Goal: Browse casually: Explore the website without a specific task or goal

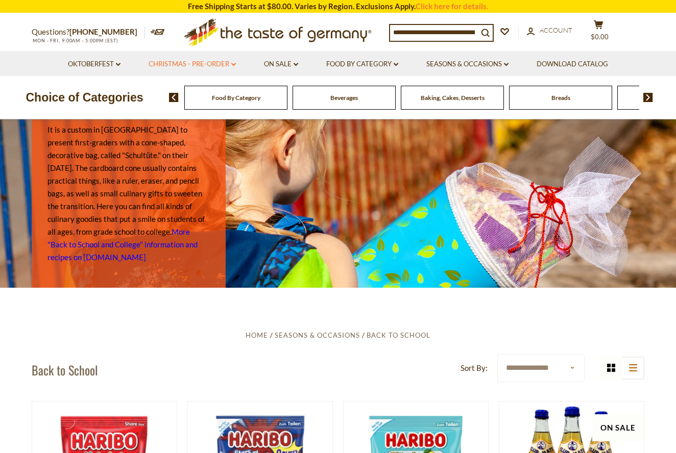
click at [221, 63] on link "Christmas - PRE-ORDER dropdown_arrow" at bounding box center [192, 64] width 87 height 11
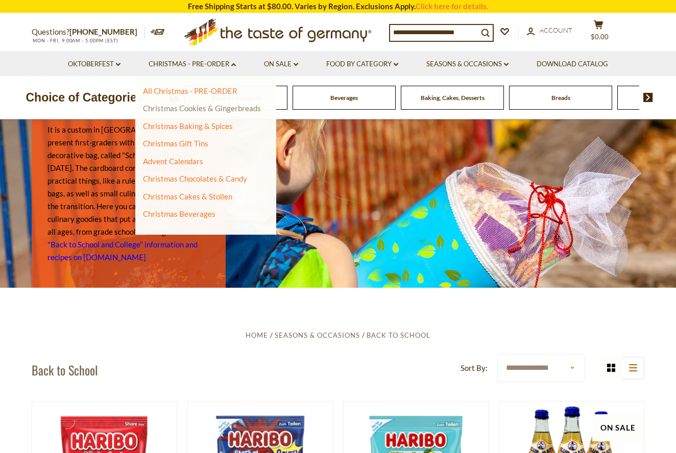
click at [236, 108] on link "Christmas Cookies & Gingerbreads" at bounding box center [202, 108] width 118 height 9
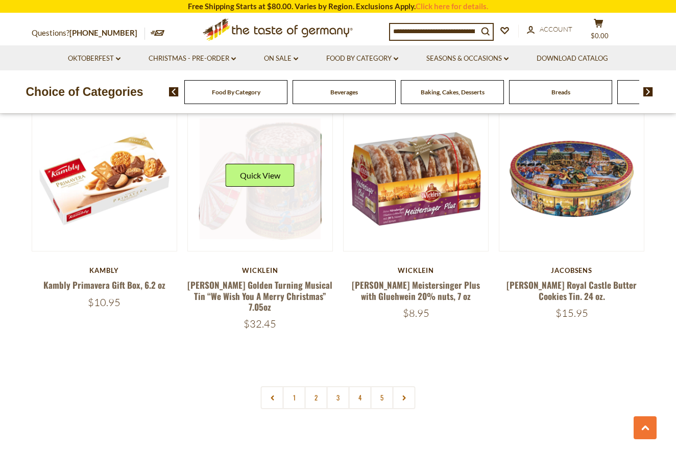
scroll to position [2299, 0]
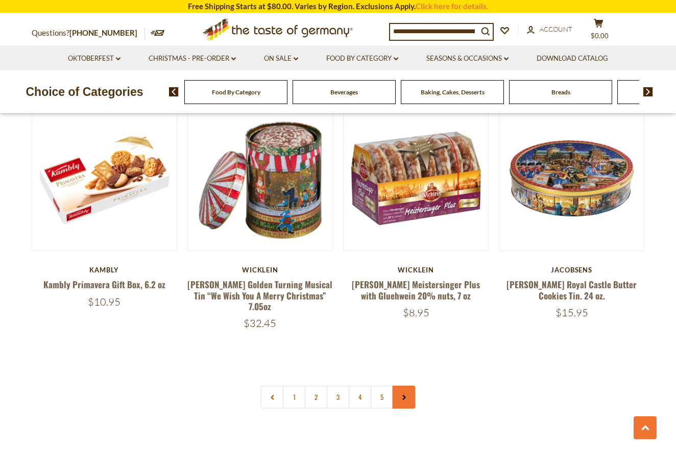
click at [405, 395] on icon at bounding box center [404, 397] width 6 height 5
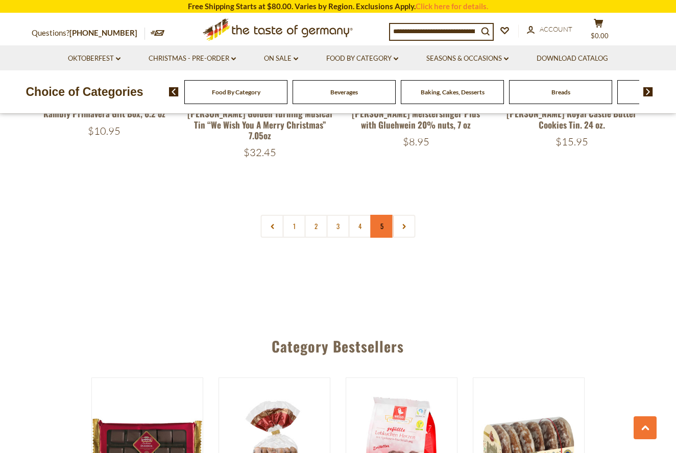
scroll to position [2470, 0]
click at [406, 225] on icon at bounding box center [404, 227] width 6 height 5
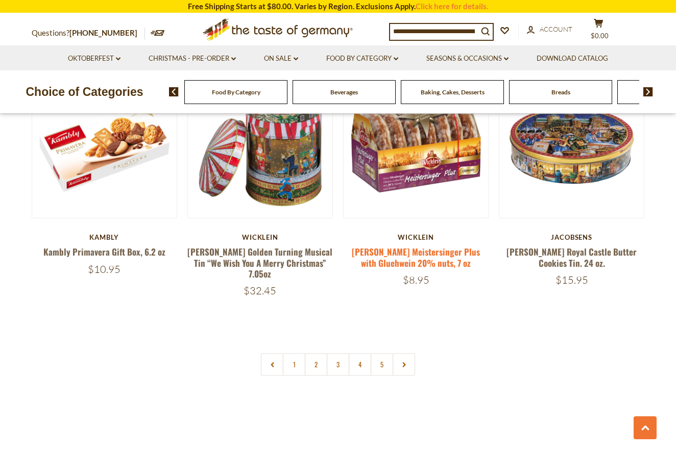
scroll to position [2333, 0]
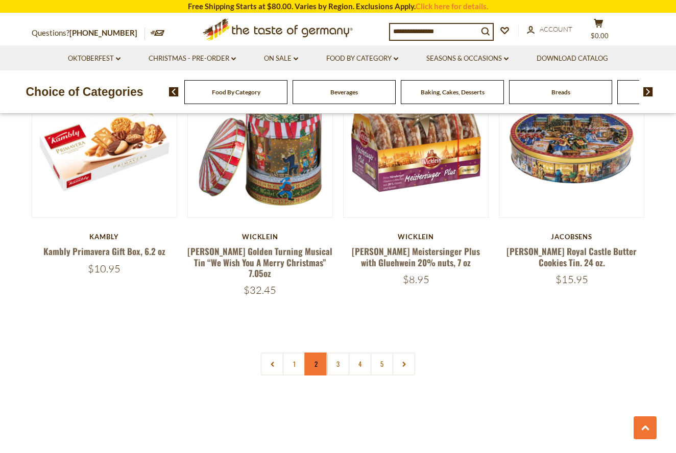
click at [318, 353] on link "2" at bounding box center [316, 364] width 23 height 23
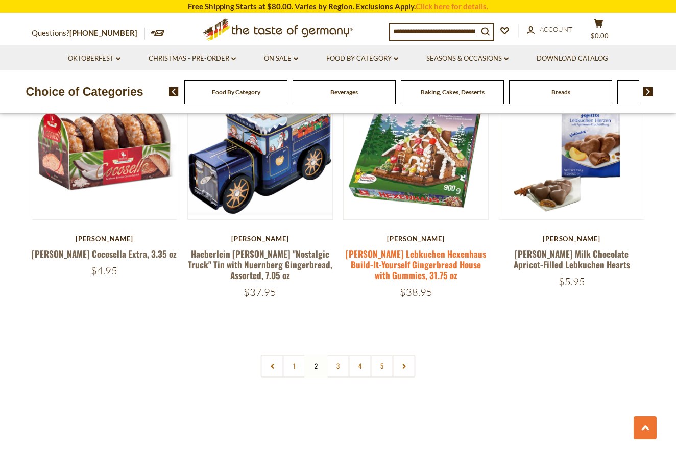
scroll to position [2342, 0]
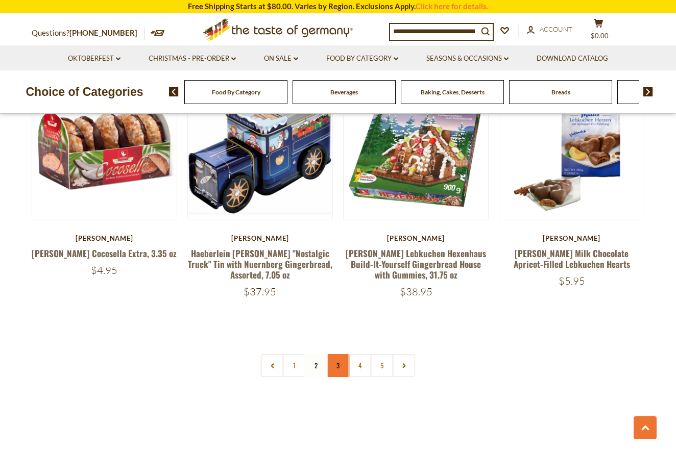
click at [340, 354] on link "3" at bounding box center [338, 365] width 23 height 23
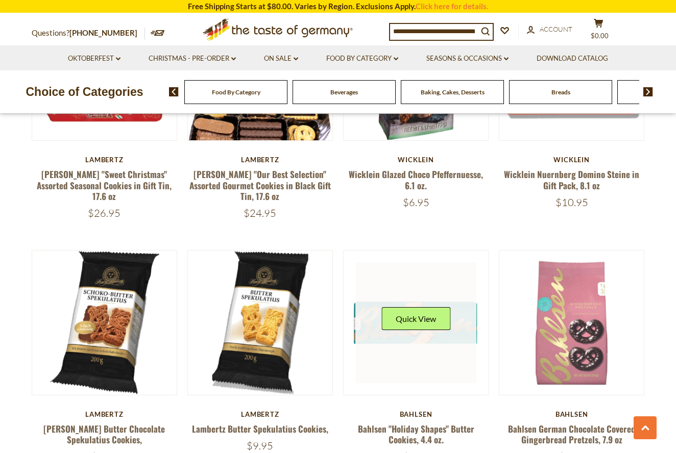
scroll to position [1674, 0]
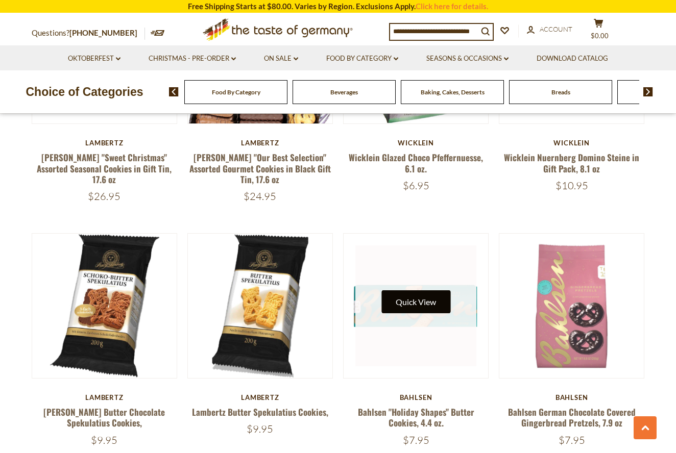
click at [414, 302] on button "Quick View" at bounding box center [415, 301] width 69 height 23
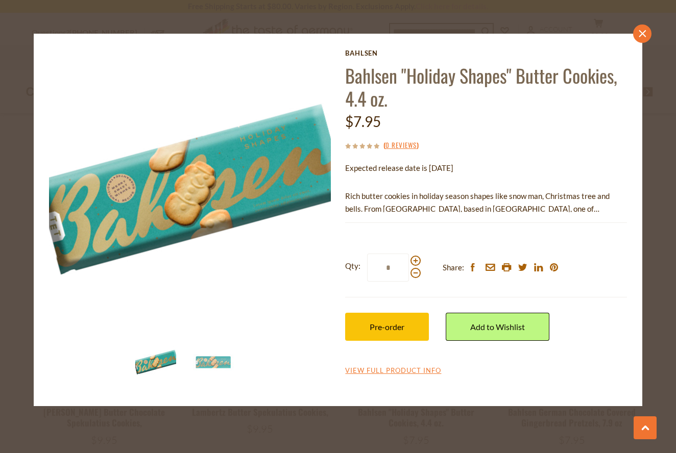
click at [644, 29] on link "close" at bounding box center [642, 34] width 18 height 18
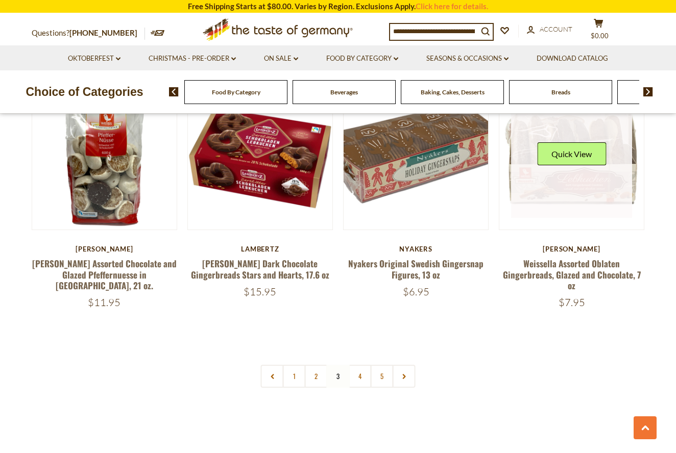
scroll to position [2324, 0]
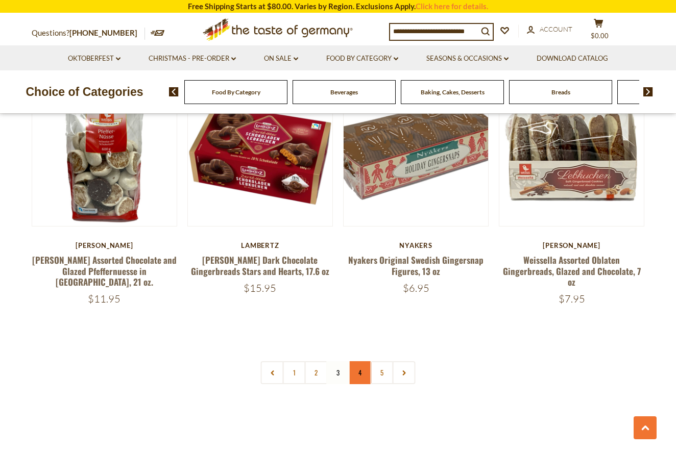
click at [363, 361] on link "4" at bounding box center [360, 372] width 23 height 23
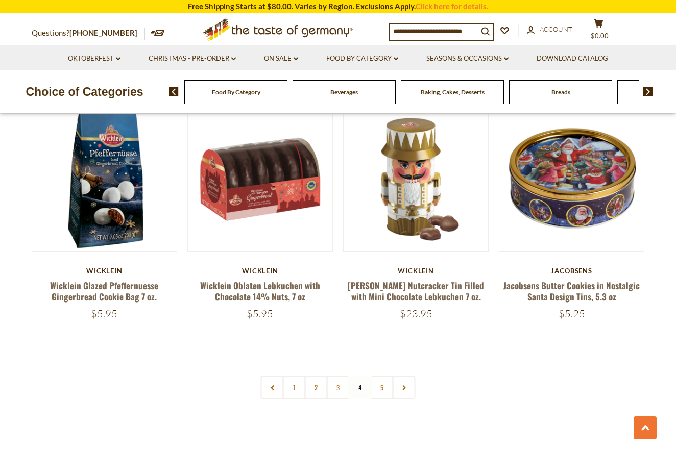
scroll to position [2318, 0]
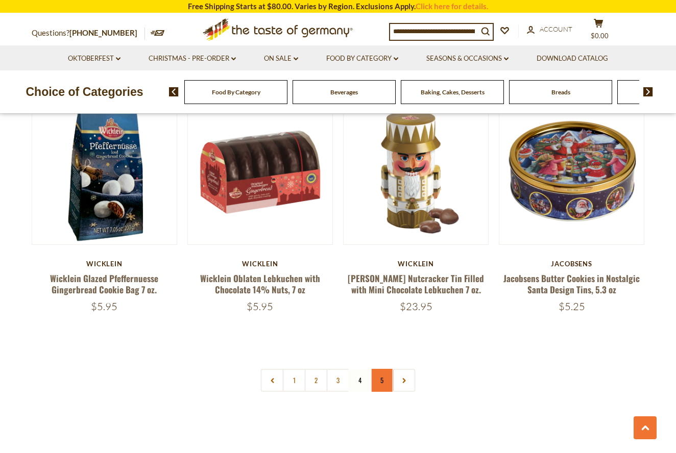
click at [382, 369] on link "5" at bounding box center [382, 380] width 23 height 23
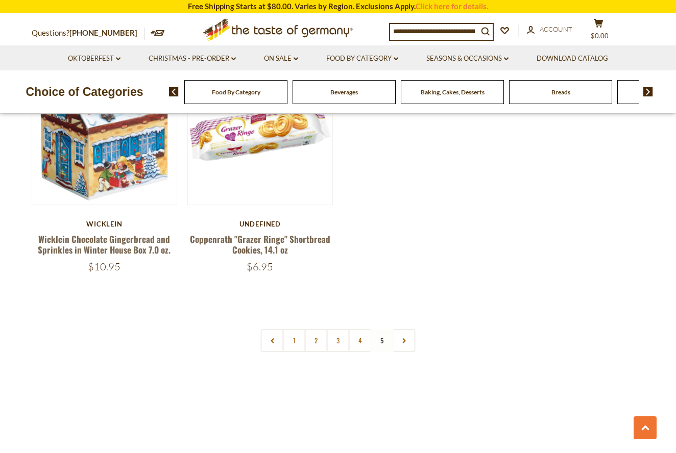
scroll to position [598, 0]
click at [364, 338] on link "4" at bounding box center [360, 340] width 23 height 23
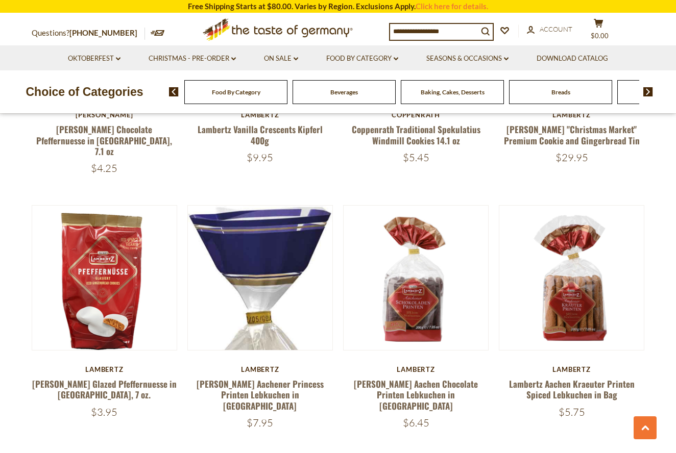
scroll to position [1716, 0]
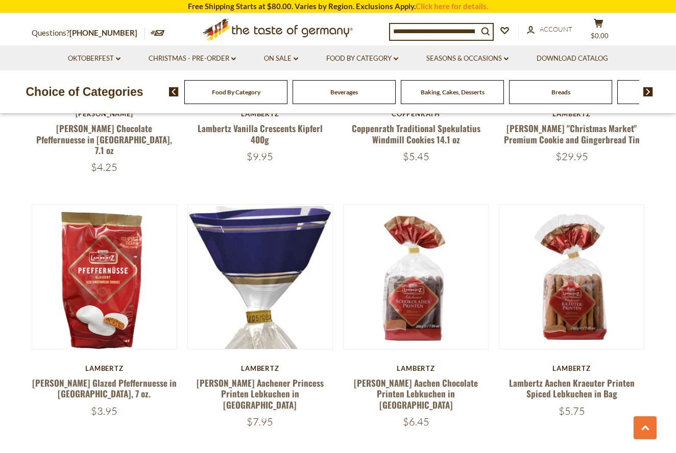
click at [254, 96] on div "Food By Category" at bounding box center [235, 92] width 103 height 24
click at [280, 59] on link "On Sale dropdown_arrow" at bounding box center [281, 58] width 34 height 11
click at [285, 82] on link "All On Sale" at bounding box center [276, 85] width 37 height 9
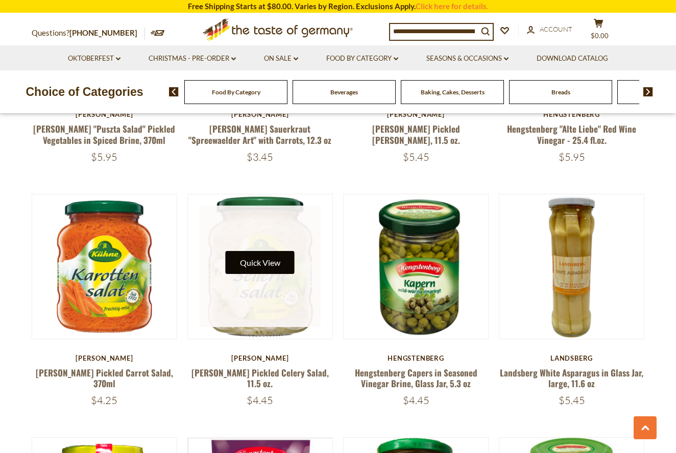
scroll to position [1939, 1]
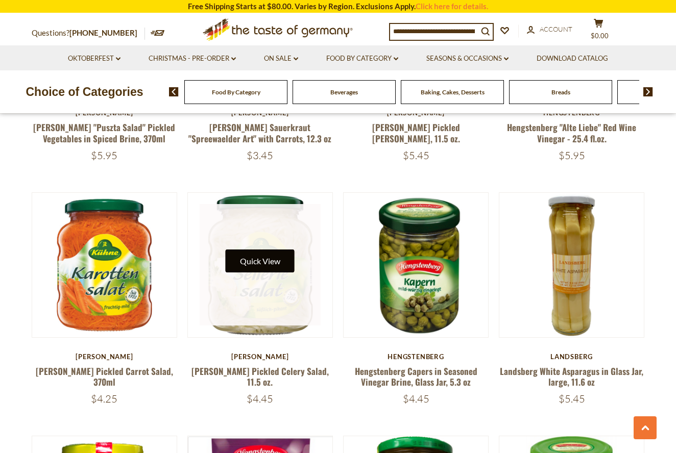
click at [271, 253] on button "Quick View" at bounding box center [260, 261] width 69 height 23
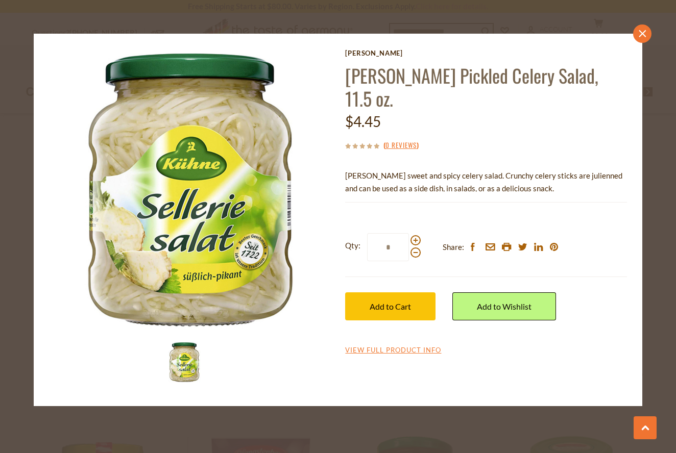
click at [643, 33] on icon at bounding box center [642, 33] width 7 height 7
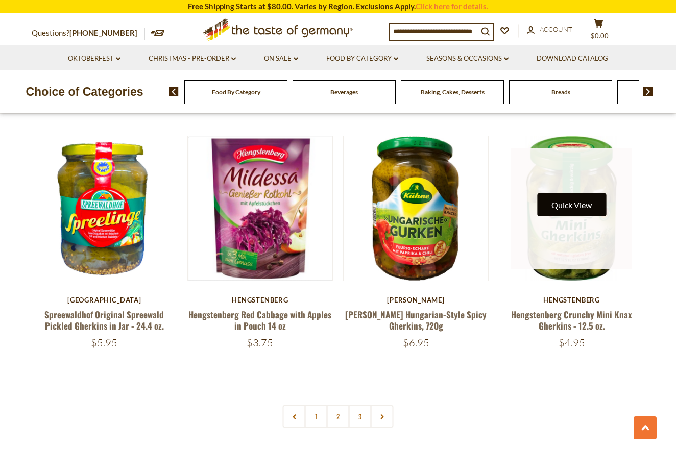
scroll to position [2240, 0]
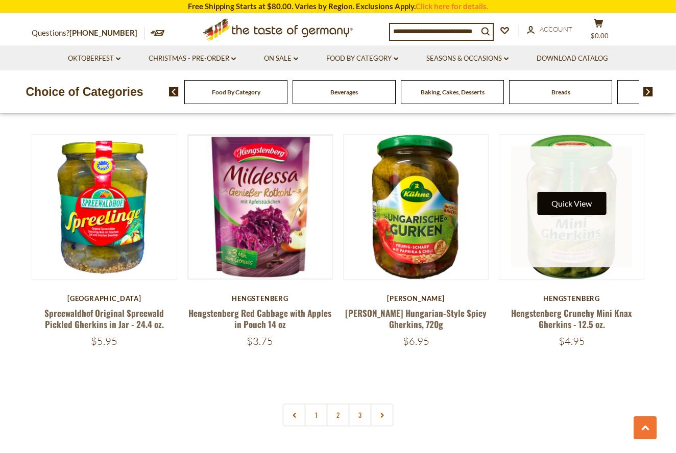
click at [584, 201] on button "Quick View" at bounding box center [571, 203] width 69 height 23
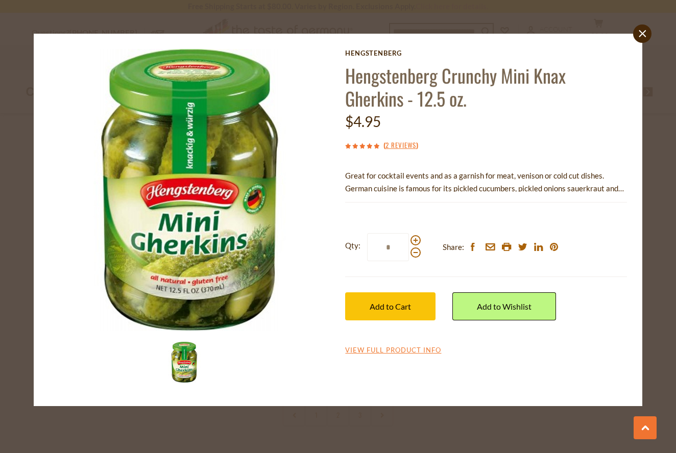
click at [643, 34] on icon at bounding box center [642, 33] width 7 height 7
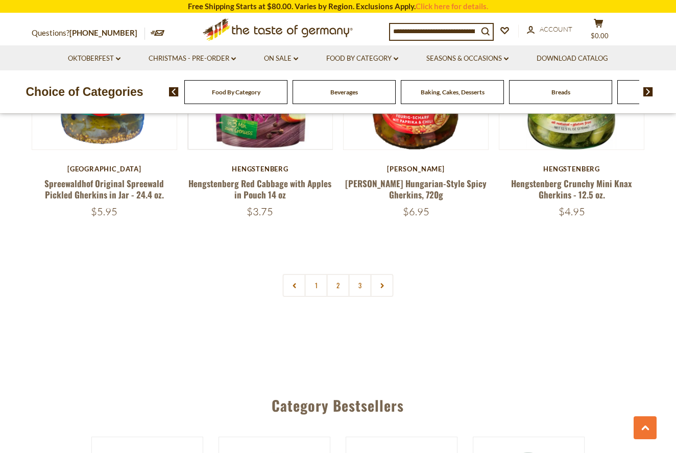
scroll to position [2371, 0]
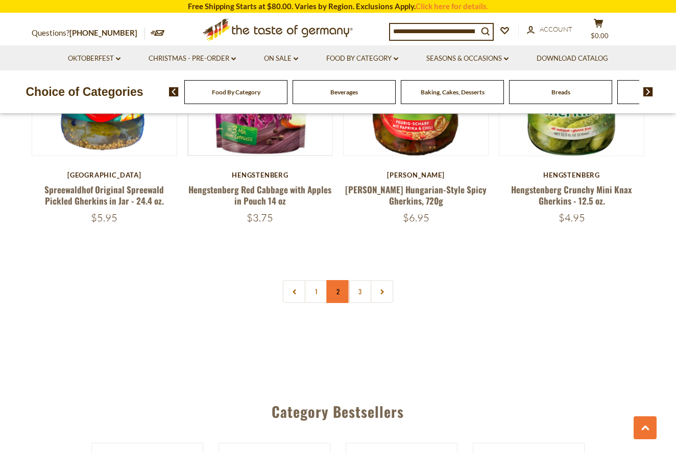
click at [338, 283] on link "2" at bounding box center [338, 291] width 23 height 23
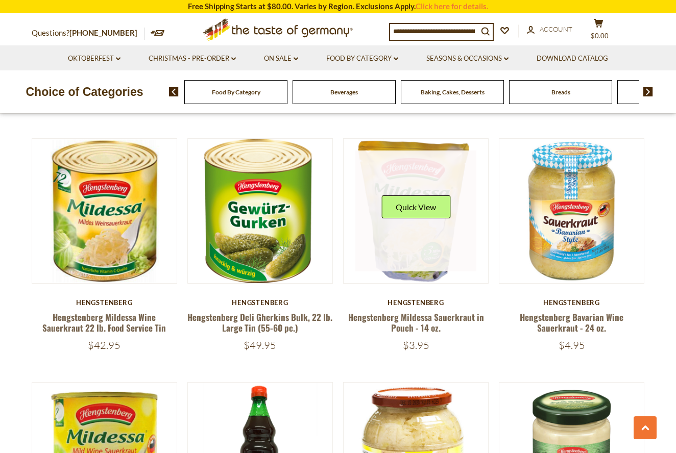
scroll to position [750, 0]
click at [431, 205] on button "Quick View" at bounding box center [415, 206] width 69 height 23
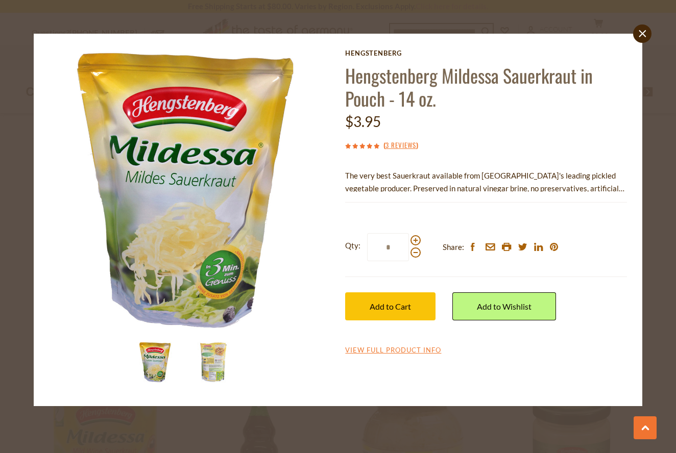
click at [644, 32] on icon at bounding box center [642, 33] width 7 height 7
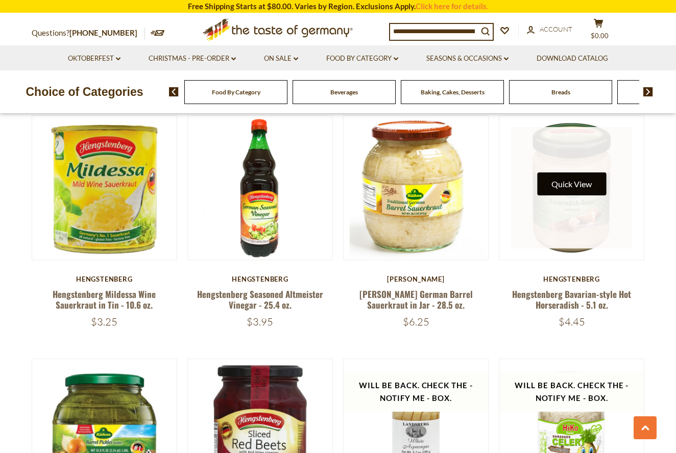
scroll to position [1017, 0]
click at [549, 183] on button "Quick View" at bounding box center [571, 184] width 69 height 23
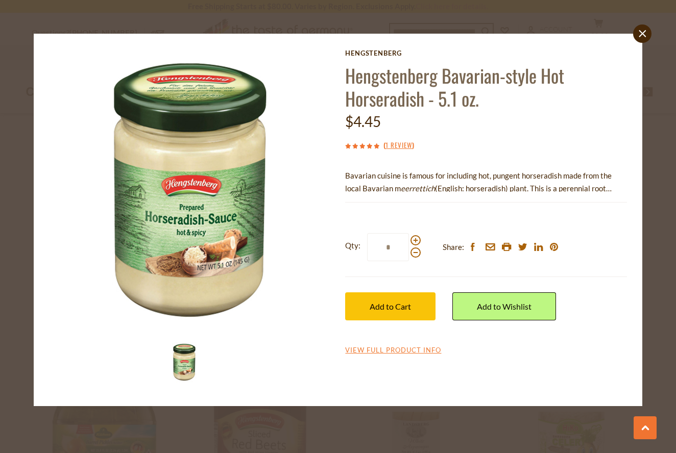
click at [641, 30] on link "close" at bounding box center [642, 34] width 18 height 18
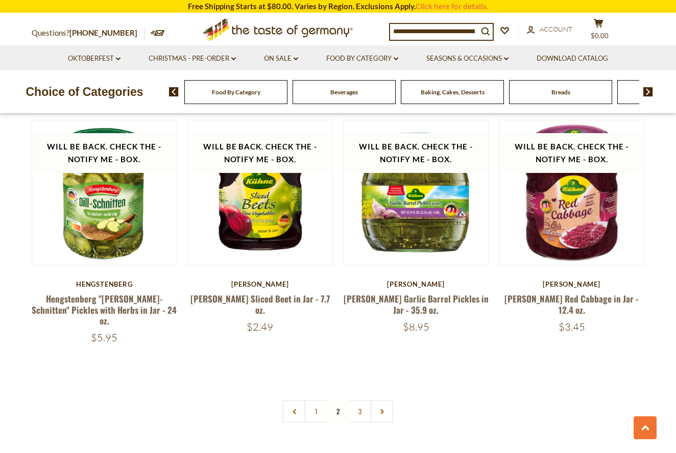
scroll to position [2242, 0]
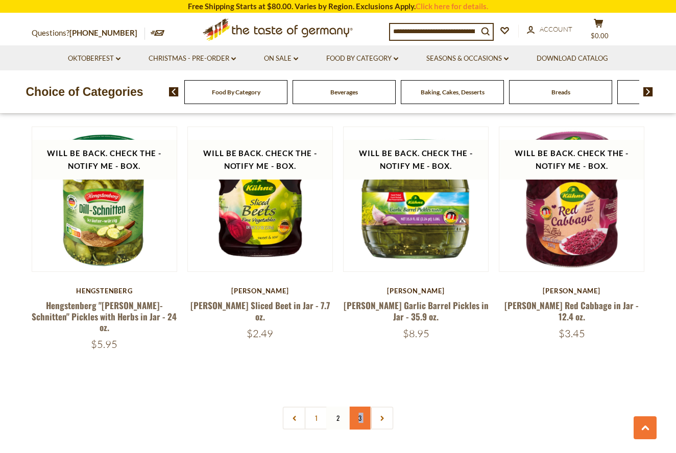
scroll to position [2238, 1]
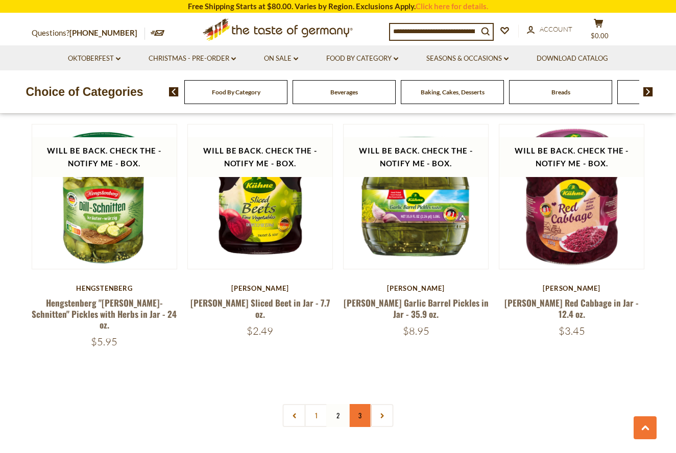
click at [364, 404] on link "3" at bounding box center [360, 415] width 23 height 23
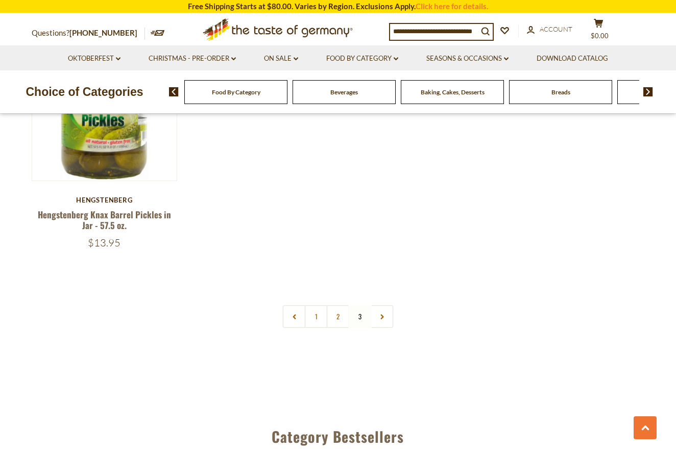
scroll to position [1343, 0]
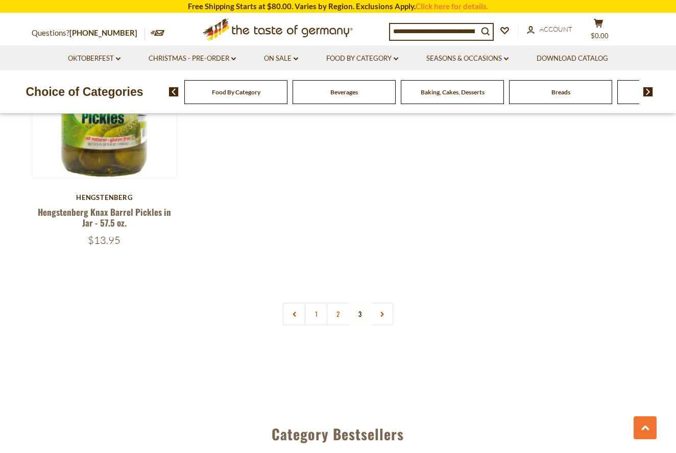
click at [382, 315] on link at bounding box center [382, 314] width 23 height 23
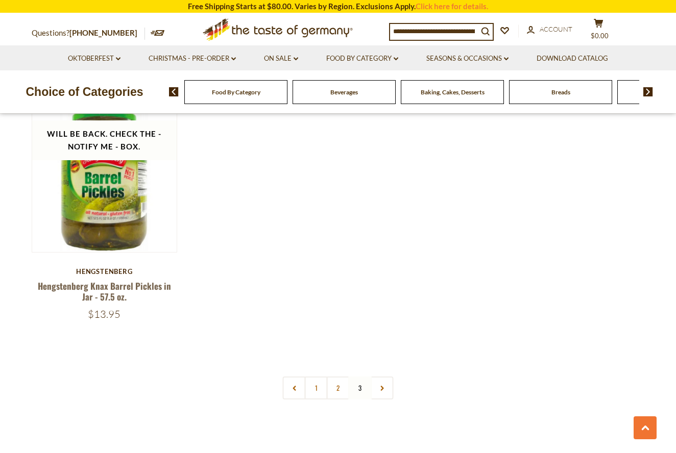
scroll to position [1274, 0]
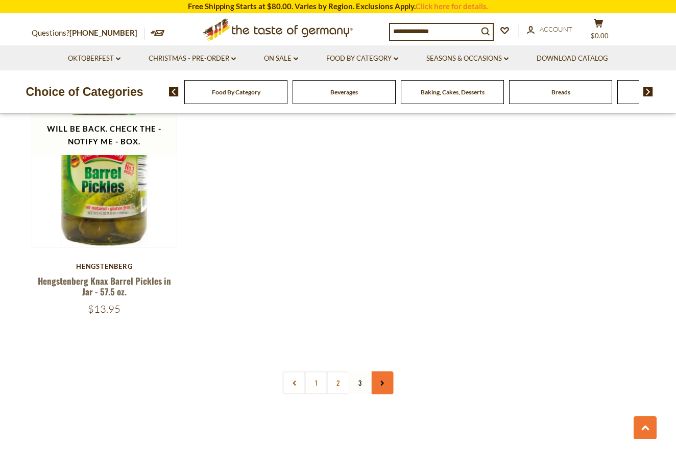
click at [381, 377] on link at bounding box center [382, 383] width 23 height 23
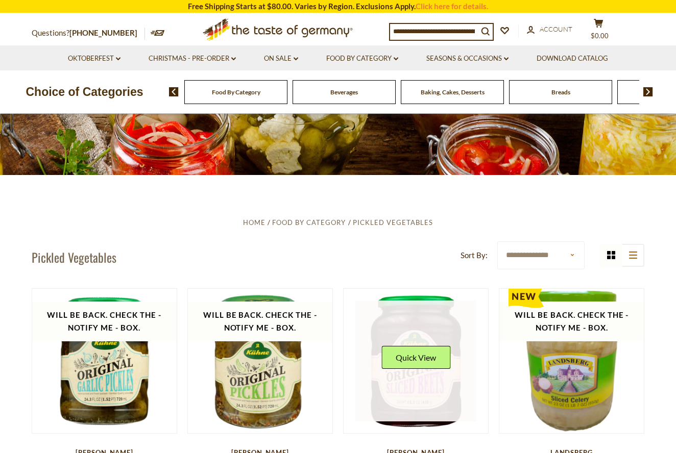
scroll to position [133, 0]
